Goal: Communication & Community: Answer question/provide support

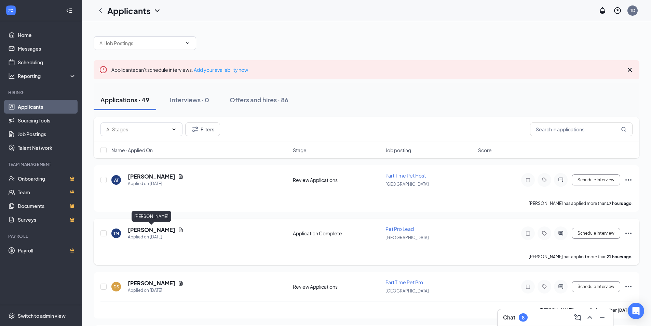
click at [135, 230] on h5 "[PERSON_NAME]" at bounding box center [152, 230] width 48 height 8
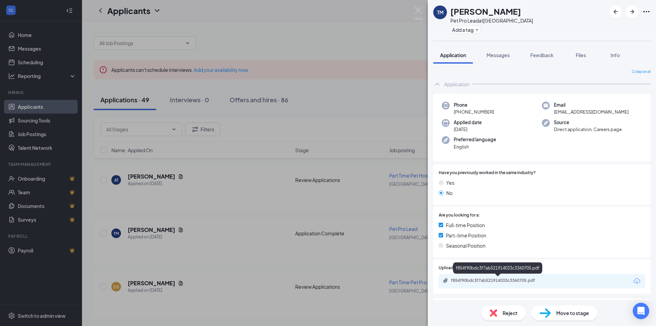
click at [498, 279] on div "f854f90bdc3f7ab521914033c3360705.pdf" at bounding box center [499, 279] width 96 height 5
click at [145, 177] on div "TM Timothy Mazurek Pet Pro Lead at Long Meadow Add a tag Application Messages F…" at bounding box center [328, 163] width 656 height 326
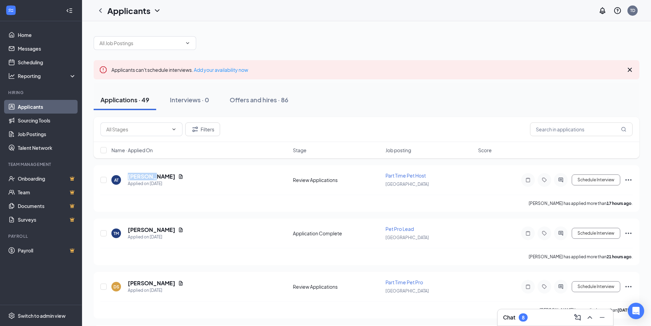
click at [145, 177] on h5 "[PERSON_NAME]" at bounding box center [152, 177] width 48 height 8
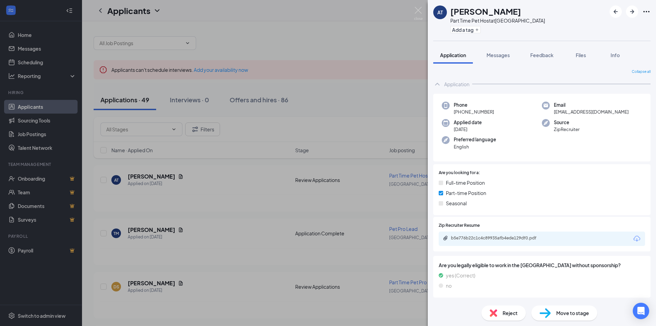
click at [140, 284] on div "AT Abigail Todd Part Time Pet Host at Long Meadow Add a tag Application Message…" at bounding box center [328, 163] width 656 height 326
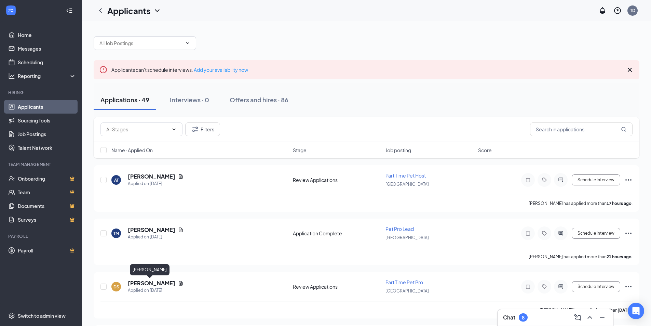
click at [140, 284] on h5 "[PERSON_NAME]" at bounding box center [152, 283] width 48 height 8
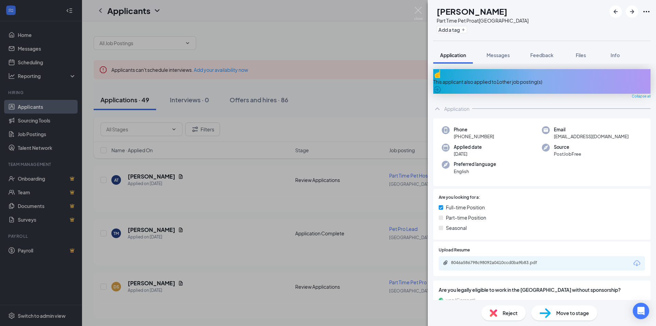
click at [480, 256] on div "8046a586798c98092a0410ccd0ba9b83.pdf" at bounding box center [542, 263] width 206 height 14
click at [481, 260] on div "8046a586798c98092a0410ccd0ba9b83.pdf" at bounding box center [499, 262] width 96 height 5
click at [232, 162] on div "DS David Suplee Part Time Pet Pro at Long Meadow Add a tag Application Messages…" at bounding box center [328, 163] width 656 height 326
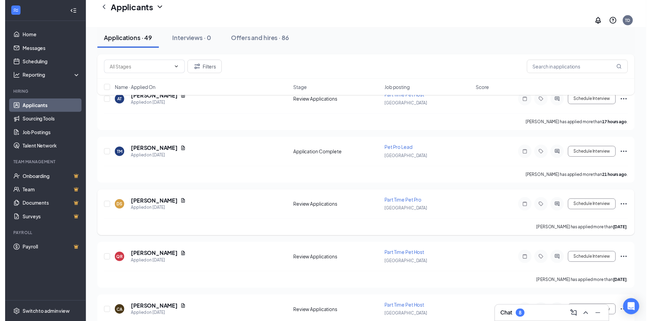
scroll to position [103, 0]
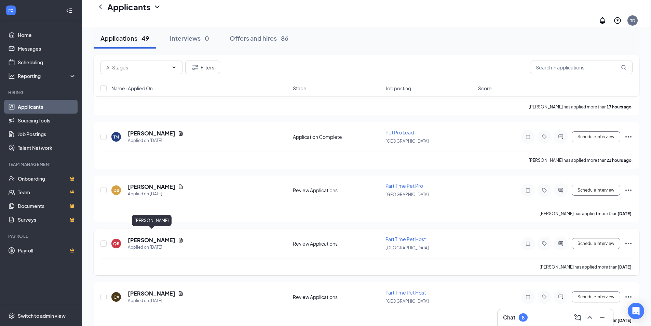
click at [150, 236] on h5 "[PERSON_NAME]" at bounding box center [152, 240] width 48 height 8
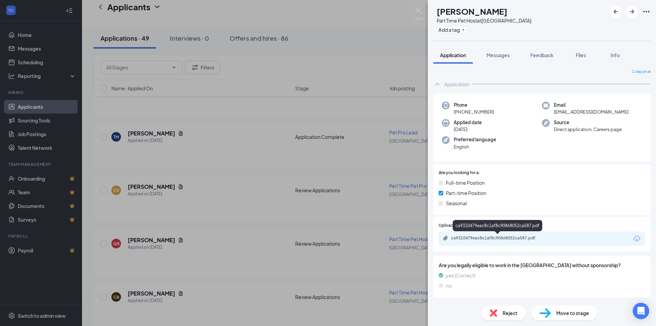
click at [488, 239] on div "ca9310479eac8c1af8c90868052ca587.pdf" at bounding box center [499, 237] width 96 height 5
click at [269, 255] on div "QR Qareemah Raooph Part Time Pet Host at Long Meadow Add a tag Application Mess…" at bounding box center [328, 163] width 656 height 326
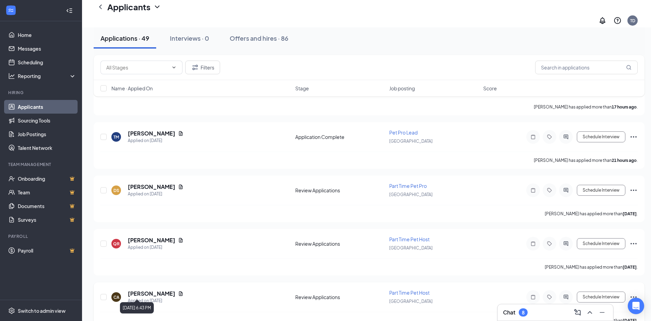
click at [142, 290] on h5 "[PERSON_NAME]" at bounding box center [152, 293] width 48 height 8
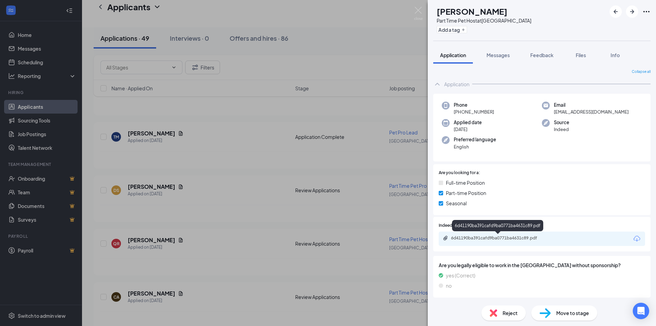
click at [495, 237] on div "6d41190ba391cafd9ba0771ba4631c89.pdf" at bounding box center [499, 237] width 96 height 5
click at [204, 184] on div "CA cami Ayala Part Time Pet Host at Long Meadow Add a tag Application Messages …" at bounding box center [328, 163] width 656 height 326
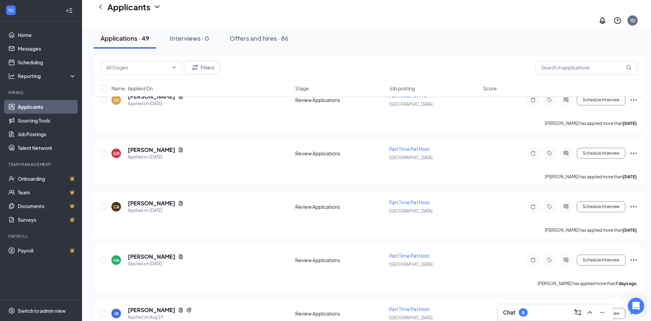
scroll to position [239, 0]
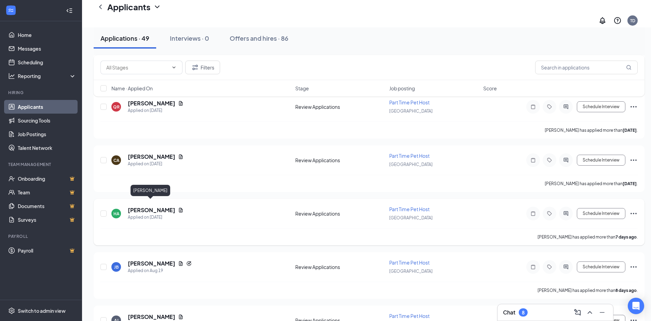
click at [146, 206] on h5 "[PERSON_NAME]" at bounding box center [152, 210] width 48 height 8
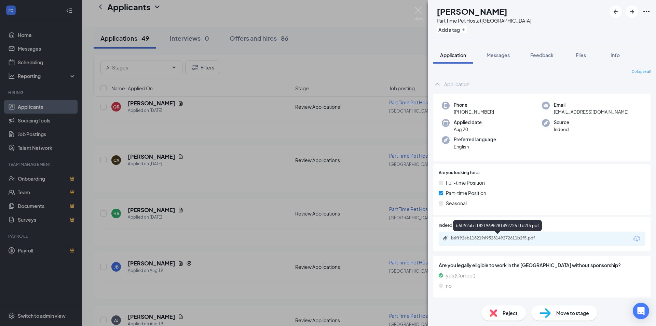
click at [516, 235] on div "b6ff92ab11821969528149272611b2f5.pdf" at bounding box center [499, 237] width 96 height 5
click at [220, 224] on div "HA Haydee Amaya Part Time Pet Host at Long Meadow Add a tag Application Message…" at bounding box center [328, 163] width 656 height 326
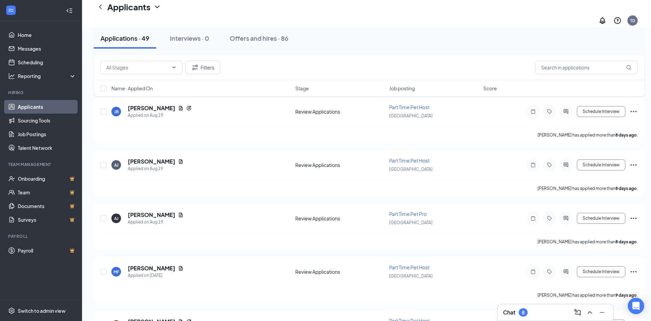
scroll to position [410, 0]
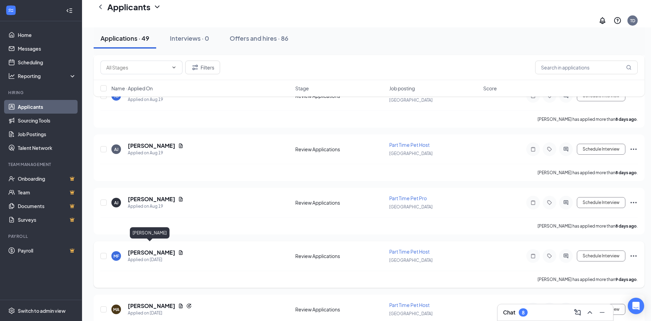
click at [141, 248] on h5 "[PERSON_NAME]" at bounding box center [152, 252] width 48 height 8
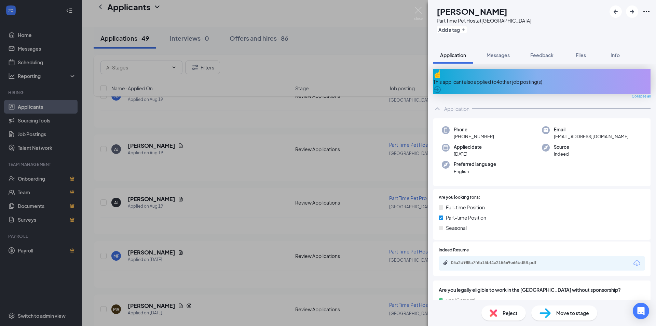
click at [500, 256] on div "05a2d988a7f6b15bf4e215669e66bd88.pdf" at bounding box center [542, 263] width 206 height 14
click at [497, 260] on div "05a2d988a7f6b15bf4e215669e66bd88.pdf" at bounding box center [499, 262] width 96 height 5
click at [273, 147] on div "MF Marisa Flores Part Time Pet Host at Long Meadow Add a tag Application Messag…" at bounding box center [328, 163] width 656 height 326
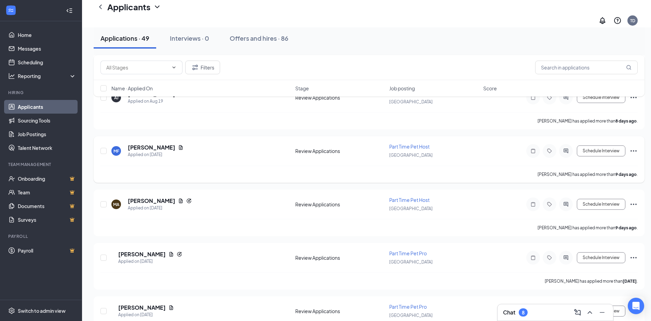
scroll to position [513, 0]
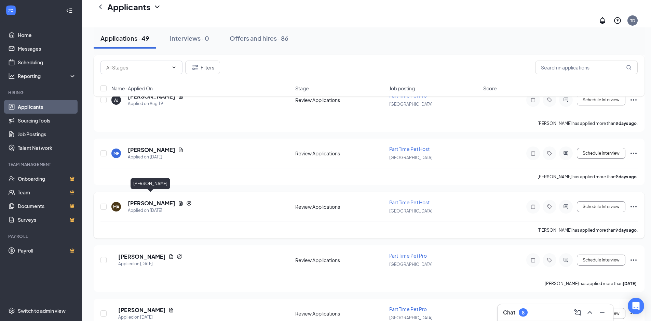
click at [145, 199] on h5 "[PERSON_NAME]" at bounding box center [152, 203] width 48 height 8
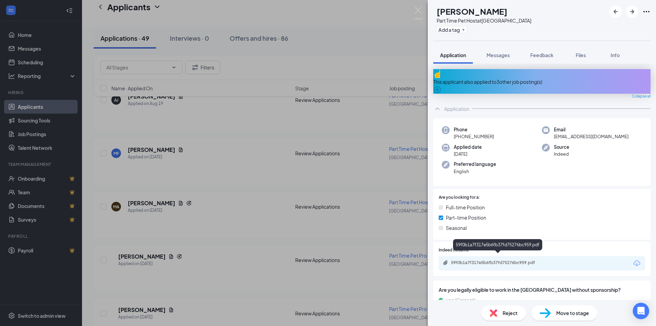
click at [492, 260] on div "59f0b1a7f317e5b6fb37fd75276bc959.pdf" at bounding box center [499, 262] width 96 height 5
click at [245, 214] on div "MA Marko Aycock Part Time Pet Host at Long Meadow Add a tag Application Message…" at bounding box center [328, 163] width 656 height 326
click at [243, 214] on div "MA Marko Aycock Applied on Aug 18 Review Applications Part Time Pet Host Long M…" at bounding box center [368, 210] width 537 height 23
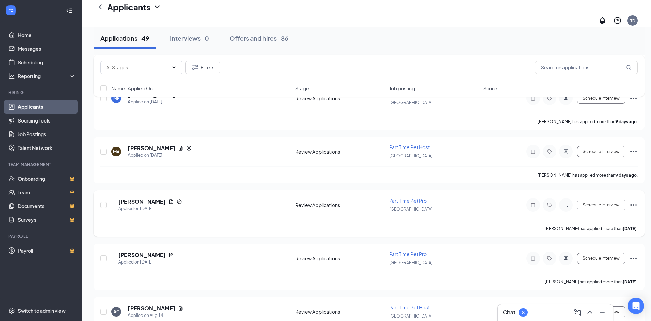
scroll to position [581, 0]
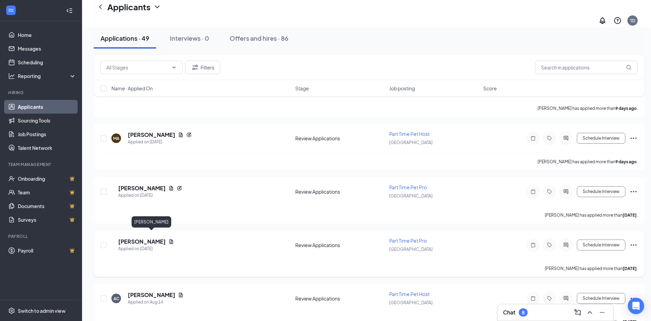
click at [139, 238] on h5 "[PERSON_NAME]" at bounding box center [142, 242] width 48 height 8
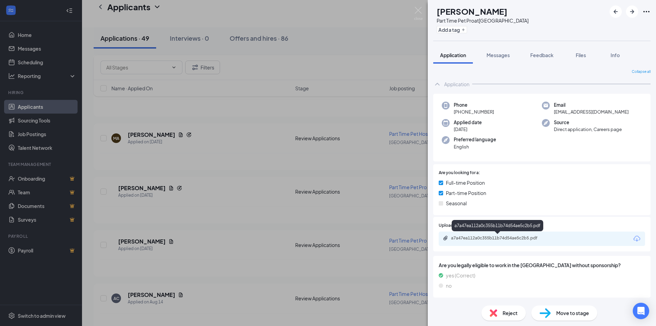
click at [477, 236] on div "a7a47ea112a0c355b11b74d54ae5c2b5.pdf" at bounding box center [499, 237] width 96 height 5
click at [167, 261] on div "JK Jamal Khalajabadi Part Time Pet Pro at Long Meadow Add a tag Application Mes…" at bounding box center [328, 163] width 656 height 326
drag, startPoint x: 167, startPoint y: 261, endPoint x: 222, endPoint y: 253, distance: 56.0
click at [167, 261] on div "JK Jamal Khalajabadi Part Time Pet Pro at Long Meadow Add a tag Application Mes…" at bounding box center [328, 163] width 656 height 326
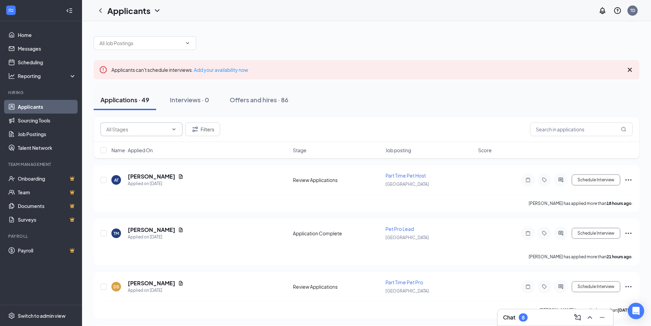
click at [125, 132] on input "text" at bounding box center [137, 129] width 62 height 8
click at [371, 111] on div "Applications · 49 Interviews · 0 Offers and hires · 86" at bounding box center [367, 100] width 546 height 34
click at [548, 131] on input "text" at bounding box center [581, 129] width 103 height 14
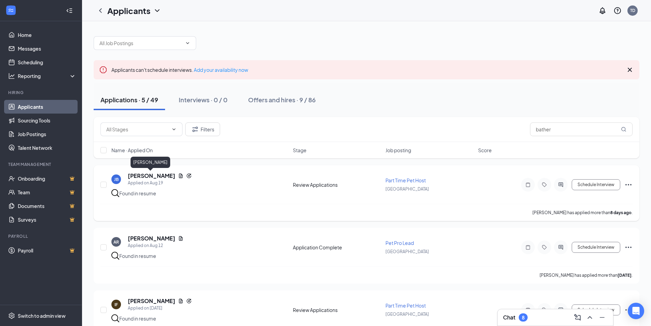
click at [152, 176] on h5 "[PERSON_NAME]" at bounding box center [152, 176] width 48 height 8
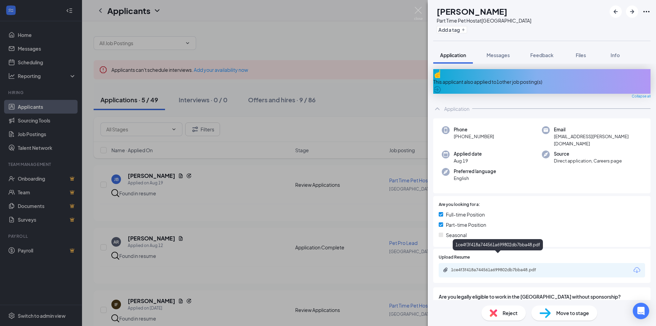
click at [516, 267] on div "1ce4f3f418a744561a699802db7bba48.pdf" at bounding box center [499, 269] width 96 height 5
click at [207, 28] on div "JB jozlynn barrera Part Time Pet Host at Long Meadow Add a tag Application Mess…" at bounding box center [328, 163] width 656 height 326
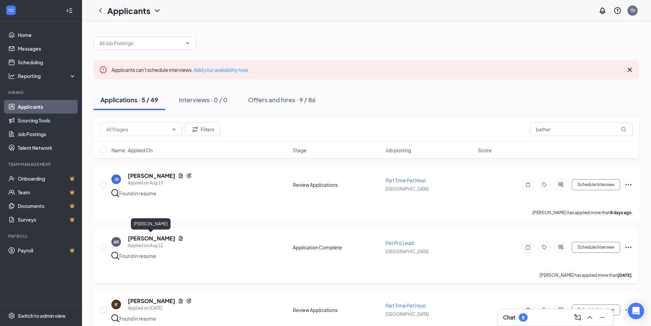
click at [146, 238] on h5 "Aaliya Robinson" at bounding box center [152, 238] width 48 height 8
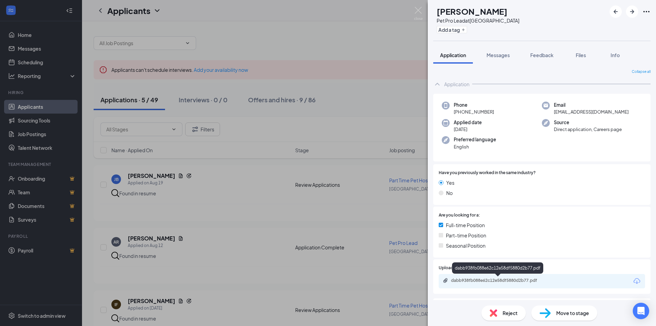
click at [496, 281] on div "dabb938fb088e62c12e58df5880d2b77.pdf" at bounding box center [499, 279] width 96 height 5
click at [249, 206] on div "AR Aaliya Robinson Pet Pro Lead at Long Meadow Add a tag Application Messages F…" at bounding box center [328, 163] width 656 height 326
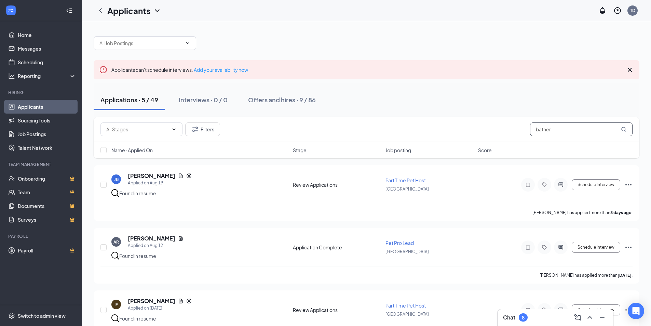
click at [560, 128] on input "bather" at bounding box center [581, 129] width 103 height 14
click at [621, 130] on icon "MagnifyingGlass" at bounding box center [623, 128] width 5 height 5
click at [623, 130] on icon "MagnifyingGlass" at bounding box center [623, 128] width 5 height 5
click at [580, 133] on input "bather" at bounding box center [581, 129] width 103 height 14
click at [575, 130] on input "bather" at bounding box center [581, 129] width 103 height 14
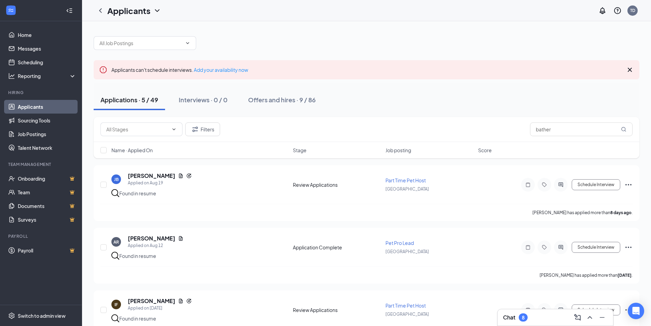
click at [581, 136] on div "Filters bather" at bounding box center [367, 129] width 546 height 25
click at [569, 133] on input "bather" at bounding box center [581, 129] width 103 height 14
type input "b"
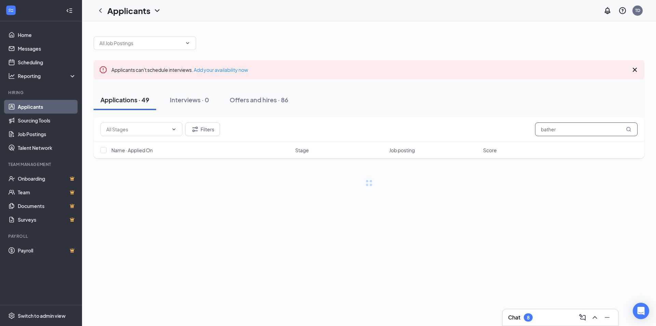
type input "bather"
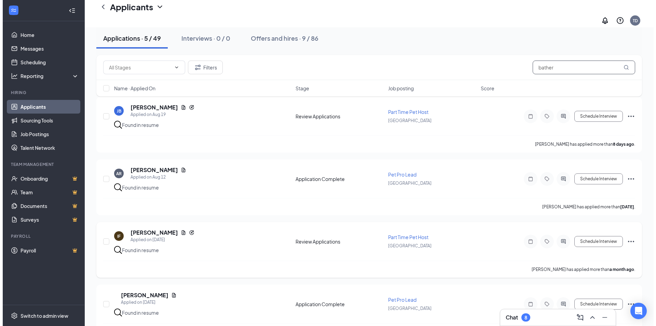
scroll to position [103, 0]
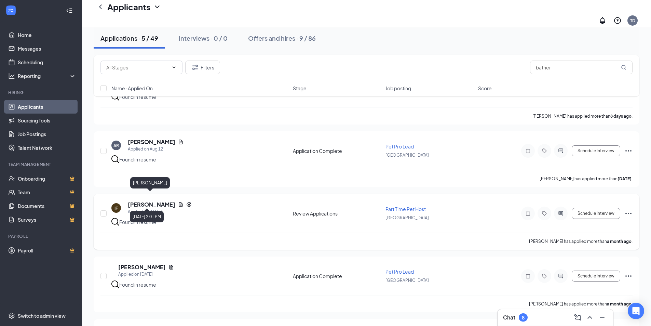
click at [142, 201] on h5 "[PERSON_NAME]" at bounding box center [152, 205] width 48 height 8
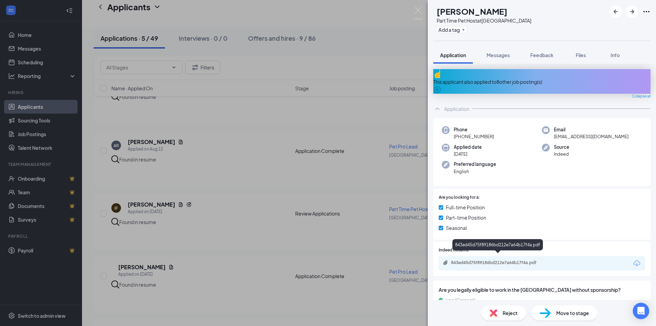
click at [506, 260] on div "843ed45d75f89186bd212e7a64b17f4a.pdf" at bounding box center [499, 262] width 96 height 5
click at [223, 201] on div "IF Isabella Flores Part Time Pet Host at Long Meadow Add a tag Application Mess…" at bounding box center [328, 163] width 656 height 326
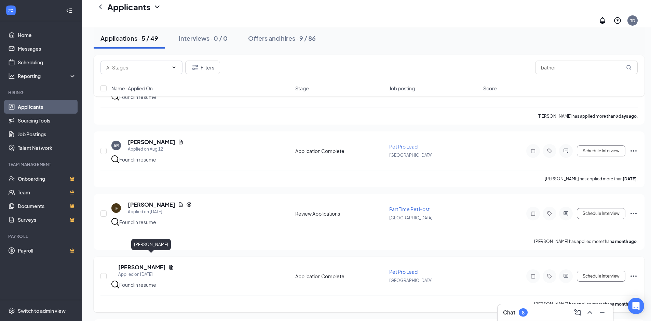
click at [150, 263] on h5 "[PERSON_NAME]" at bounding box center [142, 267] width 48 height 8
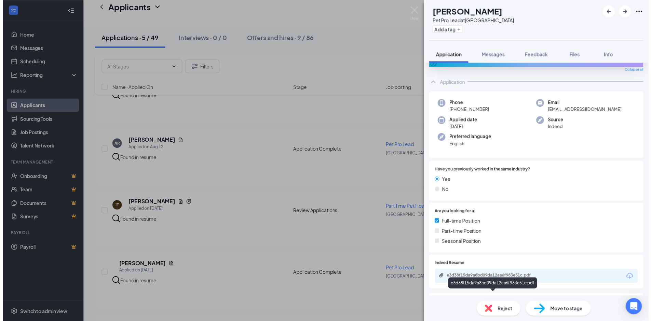
scroll to position [68, 0]
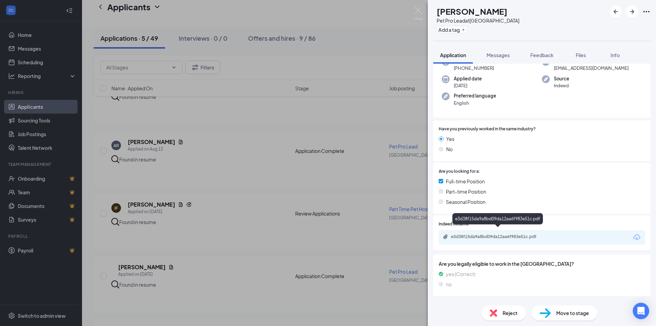
click at [500, 227] on div "e3d38f15da9a8bd09da12aa6f983e51c.pdf" at bounding box center [497, 220] width 91 height 14
click at [480, 234] on div "e3d38f15da9a8bd09da12aa6f983e51c.pdf" at bounding box center [499, 236] width 96 height 5
click at [191, 112] on div "VD Vanessa Desouza Pet Pro Lead at Long Meadow Add a tag Application Messages F…" at bounding box center [328, 163] width 656 height 326
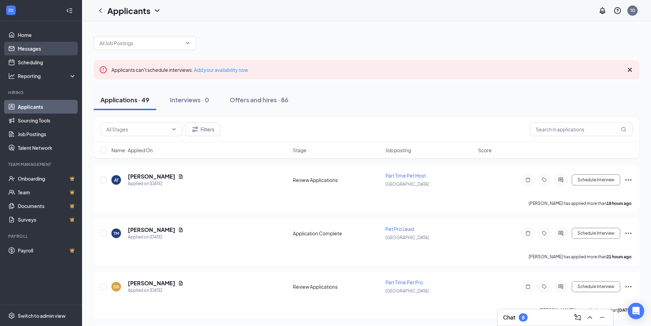
click at [29, 48] on link "Messages" at bounding box center [47, 49] width 58 height 14
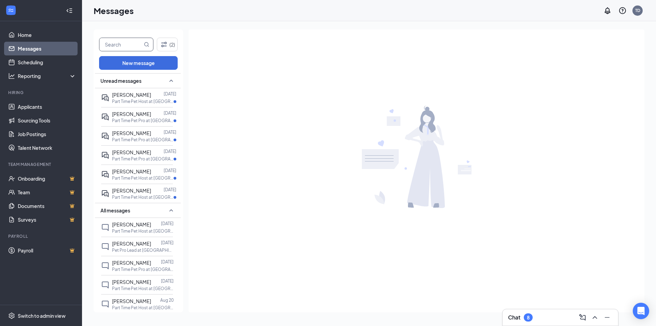
click at [119, 44] on input "text" at bounding box center [120, 44] width 43 height 13
type input "[PERSON_NAME]"
click at [150, 65] on button "New message" at bounding box center [138, 63] width 79 height 14
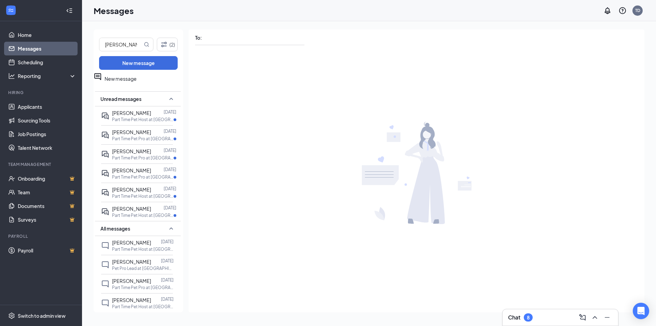
click at [243, 195] on div at bounding box center [417, 173] width 456 height 254
click at [146, 44] on icon "MagnifyingGlass" at bounding box center [146, 44] width 5 height 5
click at [224, 39] on input "text" at bounding box center [253, 38] width 103 height 10
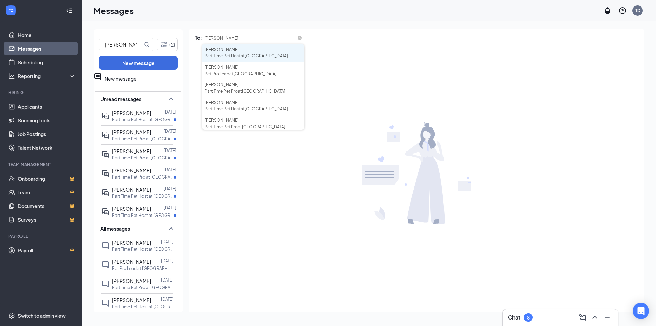
type input "[PERSON_NAME]"
click at [223, 53] on div "[PERSON_NAME]" at bounding box center [253, 49] width 97 height 6
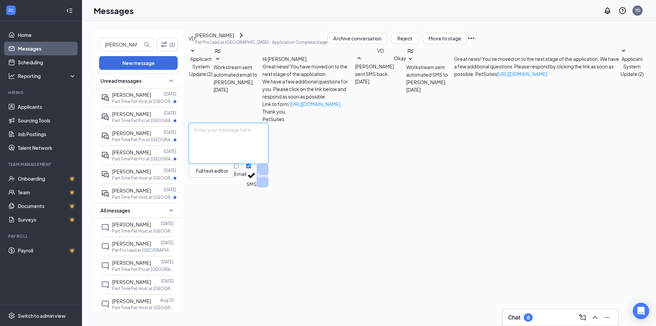
click at [212, 164] on textarea at bounding box center [229, 143] width 80 height 41
click at [269, 164] on textarea "Good morning, this is [PERSON_NAME], the resort manager over at Petsuites. I no…" at bounding box center [229, 143] width 80 height 41
click at [263, 164] on textarea "Good morning, this is [PERSON_NAME], the resort manager over at Petsuites. I no…" at bounding box center [229, 143] width 80 height 41
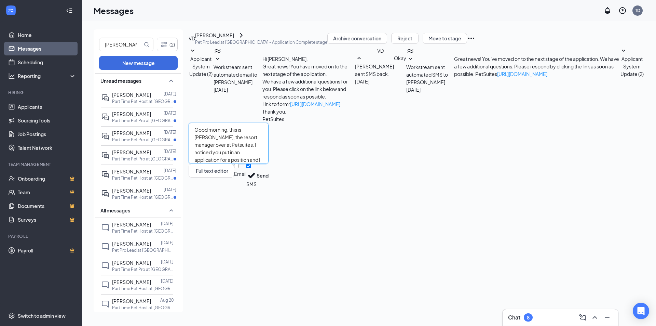
click at [258, 164] on textarea "Good morning, this is [PERSON_NAME], the resort manager over at Petsuites. I no…" at bounding box center [229, 143] width 80 height 41
click at [251, 164] on textarea "Good morning, this is [PERSON_NAME], the resort manager over at Petsuites. I no…" at bounding box center [229, 143] width 80 height 41
click at [269, 164] on textarea "Good morning, this is [PERSON_NAME], the resort manager over at Petsuites. I no…" at bounding box center [229, 143] width 80 height 41
drag, startPoint x: 255, startPoint y: 264, endPoint x: 300, endPoint y: 275, distance: 46.6
click at [269, 164] on textarea "Good morning, this is [PERSON_NAME], the resort manager over at Petsuites. I no…" at bounding box center [229, 143] width 80 height 41
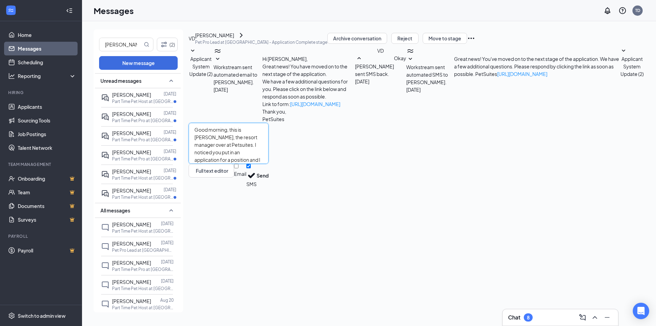
click at [269, 164] on textarea "Good morning, this is [PERSON_NAME], the resort manager over at Petsuites. I no…" at bounding box center [229, 143] width 80 height 41
click at [261, 164] on textarea "Good morning, this is [PERSON_NAME], the resort manager over at Petsuites. I no…" at bounding box center [229, 143] width 80 height 41
click at [269, 164] on textarea "Good morning, this is [PERSON_NAME], the resort manager over at Petsuites. I no…" at bounding box center [229, 143] width 80 height 41
click at [268, 164] on textarea "Good morning, this is [PERSON_NAME], the resort manager over at Petsuites. I no…" at bounding box center [229, 143] width 80 height 41
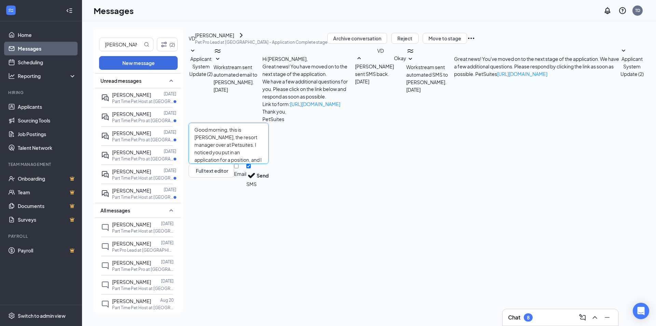
click at [269, 164] on textarea "Good morning, this is [PERSON_NAME], the resort manager over at Petsuites. I no…" at bounding box center [229, 143] width 80 height 41
type textarea "Good morning, this is [PERSON_NAME], the resort manager over at Petsuites. I no…"
click at [269, 187] on button "Send" at bounding box center [263, 176] width 12 height 24
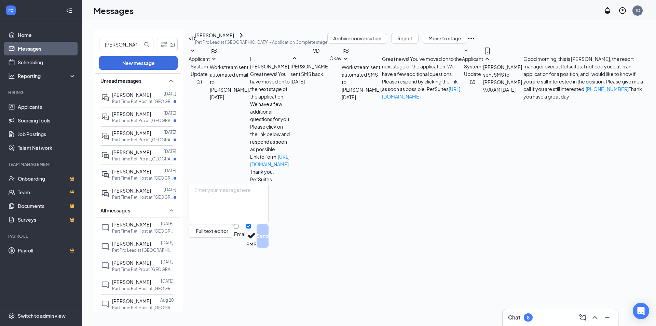
scroll to position [5, 0]
click at [136, 43] on input "[PERSON_NAME]" at bounding box center [120, 44] width 43 height 13
type input "u"
type input "[PERSON_NAME]"
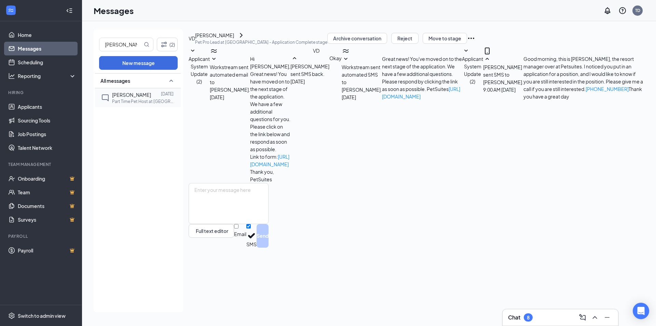
click at [132, 94] on span "[PERSON_NAME]" at bounding box center [131, 95] width 39 height 6
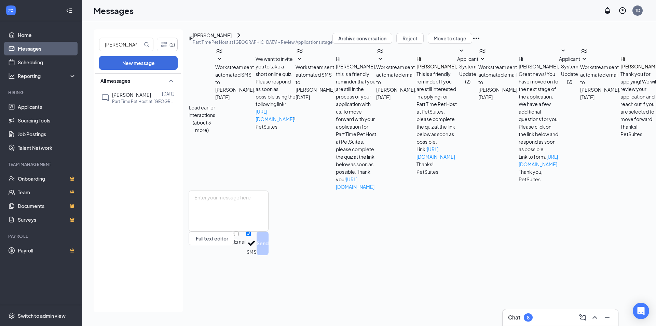
scroll to position [32, 0]
click at [221, 231] on textarea at bounding box center [229, 210] width 80 height 41
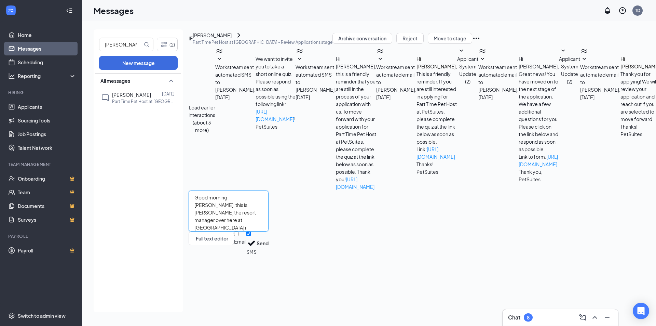
click at [269, 231] on textarea "Good morning [PERSON_NAME], this is [PERSON_NAME] the resort manager over here …" at bounding box center [229, 210] width 80 height 41
click at [269, 231] on textarea "Good morning, [PERSON_NAME], this is [PERSON_NAME], the resort manager over her…" at bounding box center [229, 210] width 80 height 41
type textarea "Good morning, [PERSON_NAME], this is [PERSON_NAME], the resort manager over her…"
click at [269, 255] on button "Send" at bounding box center [263, 243] width 12 height 24
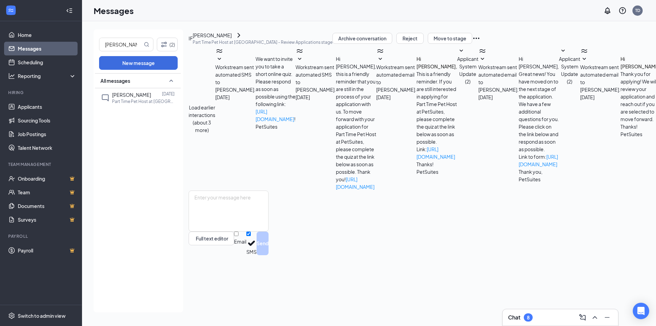
scroll to position [92, 0]
